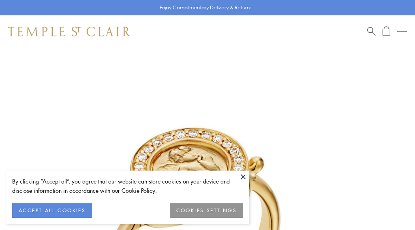
scroll to position [48, 0]
